Goal: Task Accomplishment & Management: Manage account settings

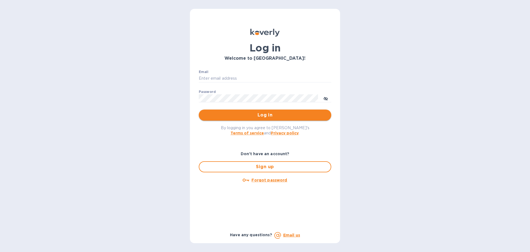
type input "[PERSON_NAME][EMAIL_ADDRESS][DOMAIN_NAME]"
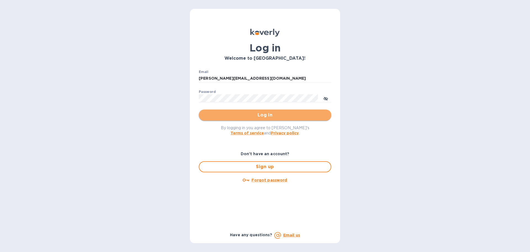
click at [264, 115] on span "Log in" at bounding box center [265, 115] width 124 height 7
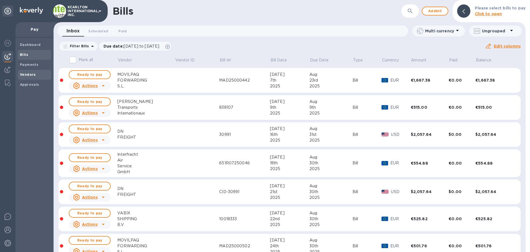
click at [25, 73] on b "Vendors" at bounding box center [28, 74] width 16 height 4
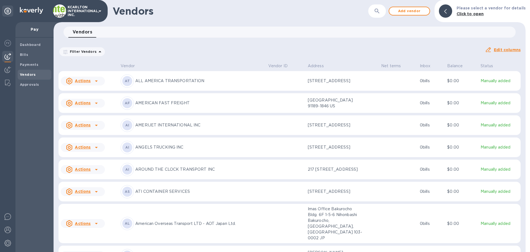
click at [375, 14] on button "button" at bounding box center [377, 10] width 13 height 13
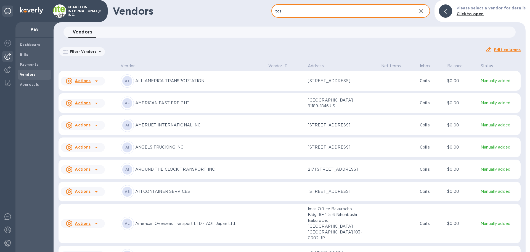
type input "tcs"
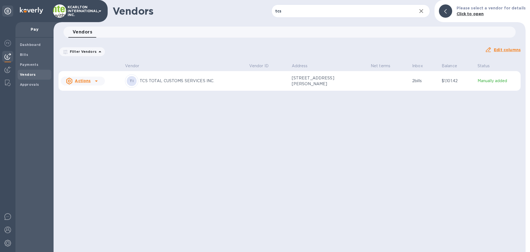
click at [252, 85] on td at bounding box center [268, 81] width 43 height 20
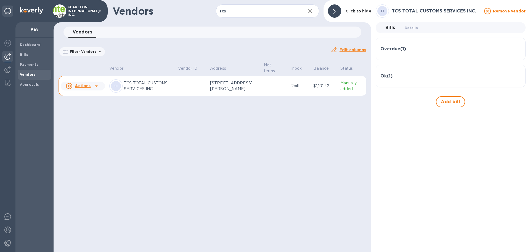
click at [422, 52] on div "Overdue ( 1 )" at bounding box center [451, 48] width 141 height 13
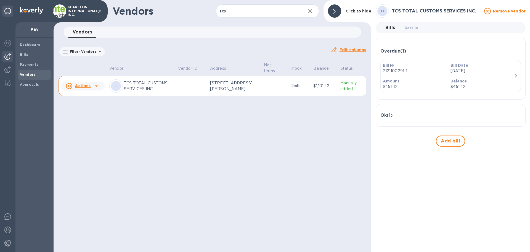
click at [477, 78] on p "Balance" at bounding box center [483, 81] width 64 height 6
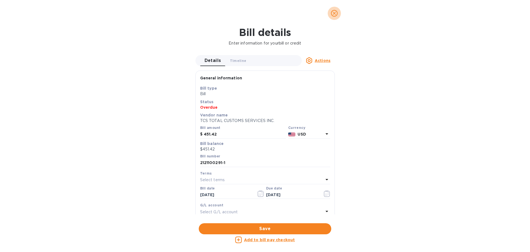
click at [333, 14] on icon "close" at bounding box center [335, 13] width 6 height 6
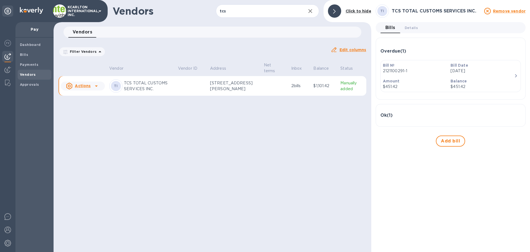
click at [412, 113] on div "Ok ( 1 )" at bounding box center [451, 115] width 141 height 5
click at [419, 87] on p "$451.42" at bounding box center [415, 87] width 64 height 6
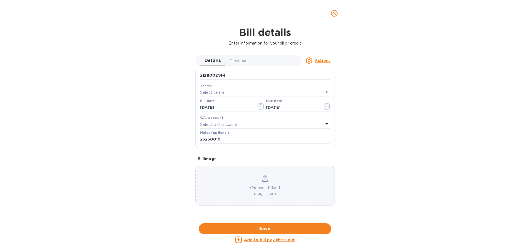
scroll to position [83, 0]
click at [335, 12] on icon "close" at bounding box center [335, 13] width 6 height 6
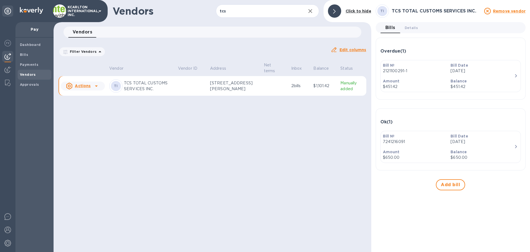
scroll to position [79, 0]
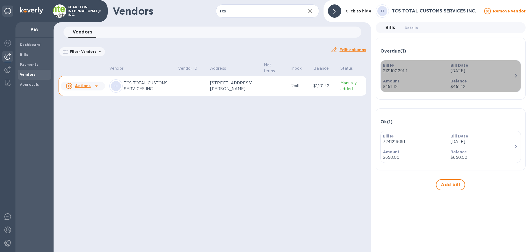
click at [465, 67] on b "Bill Date" at bounding box center [459, 65] width 17 height 4
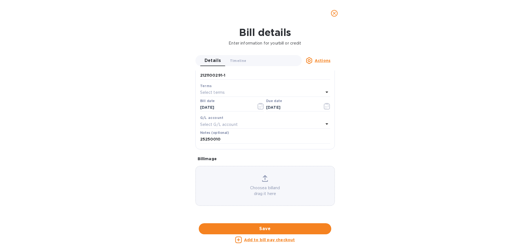
scroll to position [256, 0]
click at [336, 14] on icon "close" at bounding box center [335, 13] width 6 height 6
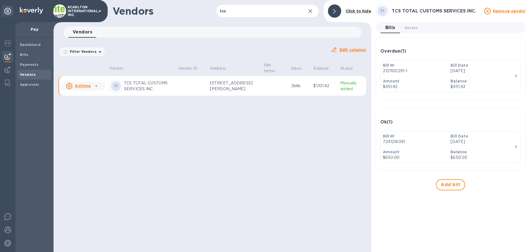
drag, startPoint x: 392, startPoint y: 62, endPoint x: 383, endPoint y: 78, distance: 18.5
click at [383, 78] on div "Amount $451.42" at bounding box center [415, 84] width 68 height 16
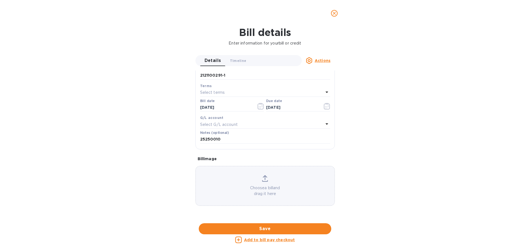
scroll to position [256, 0]
click at [319, 60] on u "Actions" at bounding box center [323, 60] width 16 height 4
click at [319, 91] on div "Delete" at bounding box center [324, 95] width 16 height 9
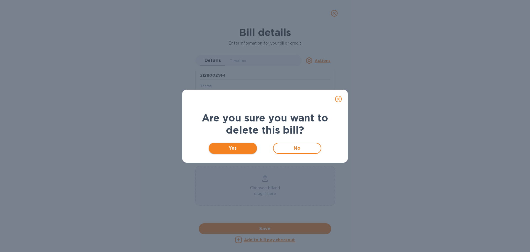
click at [248, 146] on span "Yes" at bounding box center [233, 148] width 40 height 7
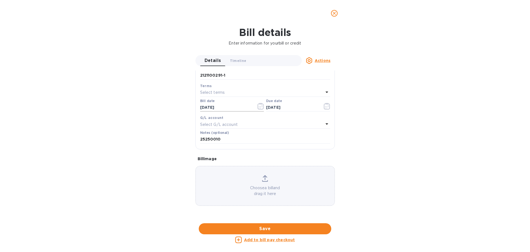
scroll to position [79, 0]
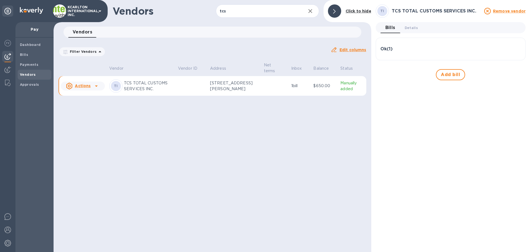
click at [393, 48] on h3 "Ok ( 1 )" at bounding box center [387, 48] width 12 height 5
click at [442, 70] on button "Add bill" at bounding box center [450, 74] width 29 height 11
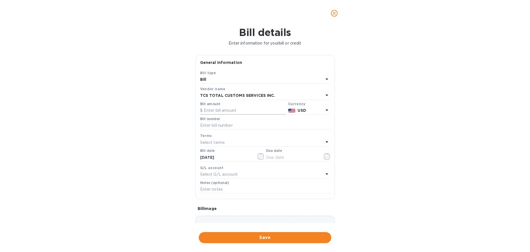
click at [227, 109] on input "text" at bounding box center [243, 110] width 86 height 8
type input "451.42"
type input "2121100291"
type input "[DATE]"
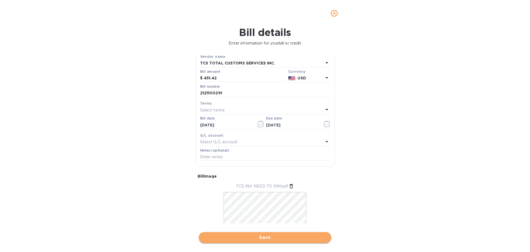
click at [266, 233] on button "Save" at bounding box center [265, 237] width 133 height 11
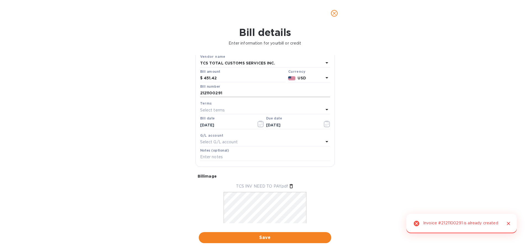
click at [233, 94] on input "2121100291" at bounding box center [265, 93] width 130 height 8
type input "2121100291-2"
click at [250, 240] on span "Save" at bounding box center [265, 237] width 124 height 7
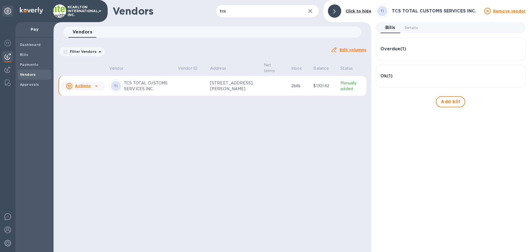
click at [415, 52] on div "Overdue ( 1 )" at bounding box center [451, 48] width 141 height 13
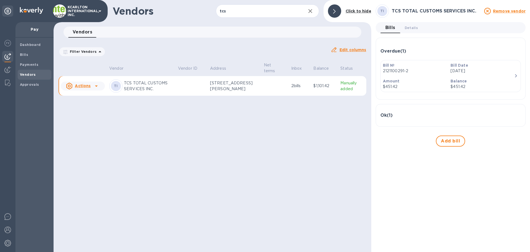
click at [406, 120] on div "Ok ( 1 )" at bounding box center [451, 115] width 141 height 13
